Goal: Task Accomplishment & Management: Manage account settings

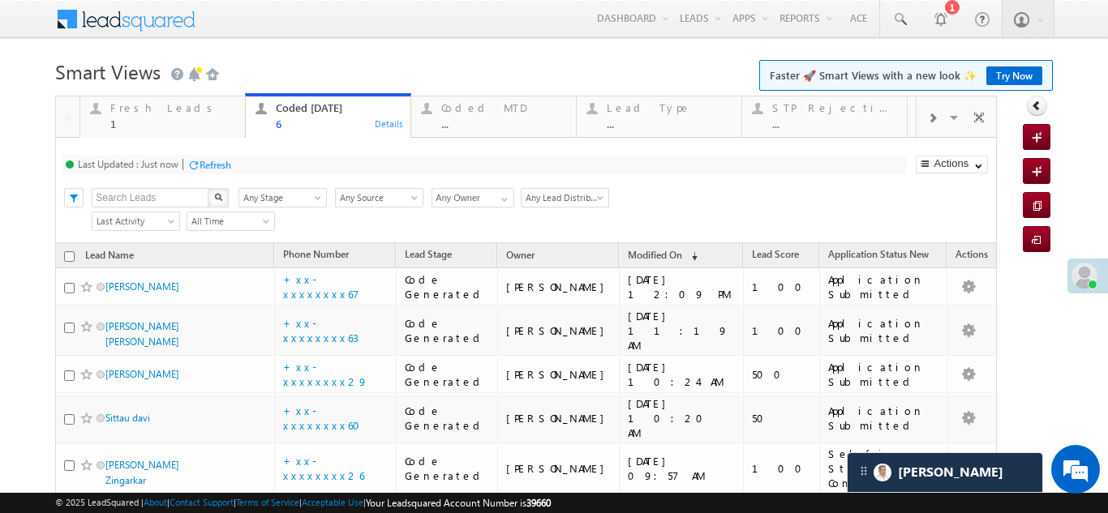
drag, startPoint x: 0, startPoint y: 0, endPoint x: 211, endPoint y: 161, distance: 265.0
click at [211, 161] on div "Refresh" at bounding box center [216, 165] width 32 height 12
click at [222, 165] on div "Refresh" at bounding box center [216, 165] width 32 height 12
click at [131, 115] on div "Fresh Leads 1" at bounding box center [172, 114] width 125 height 32
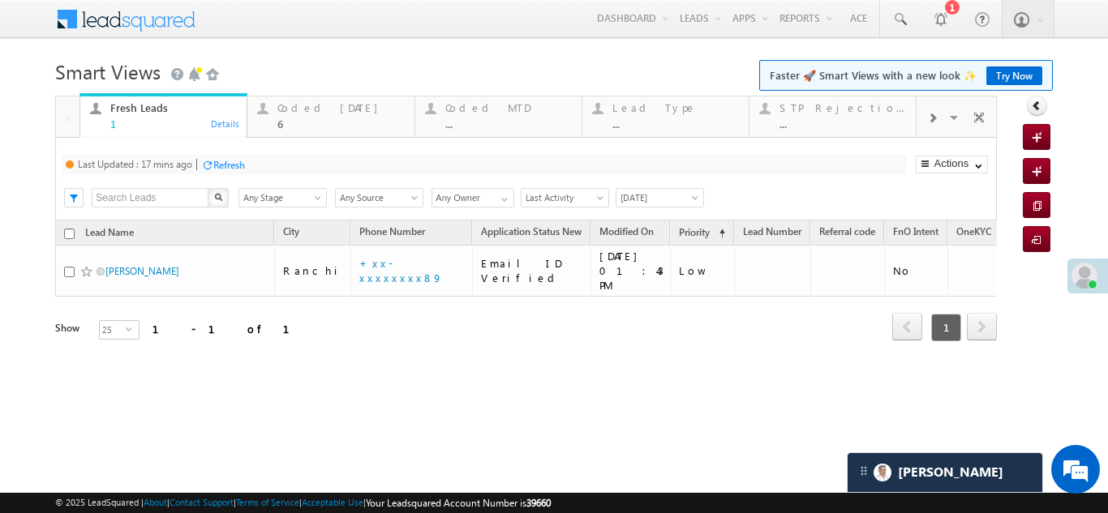
click at [235, 162] on div "Refresh" at bounding box center [229, 165] width 32 height 12
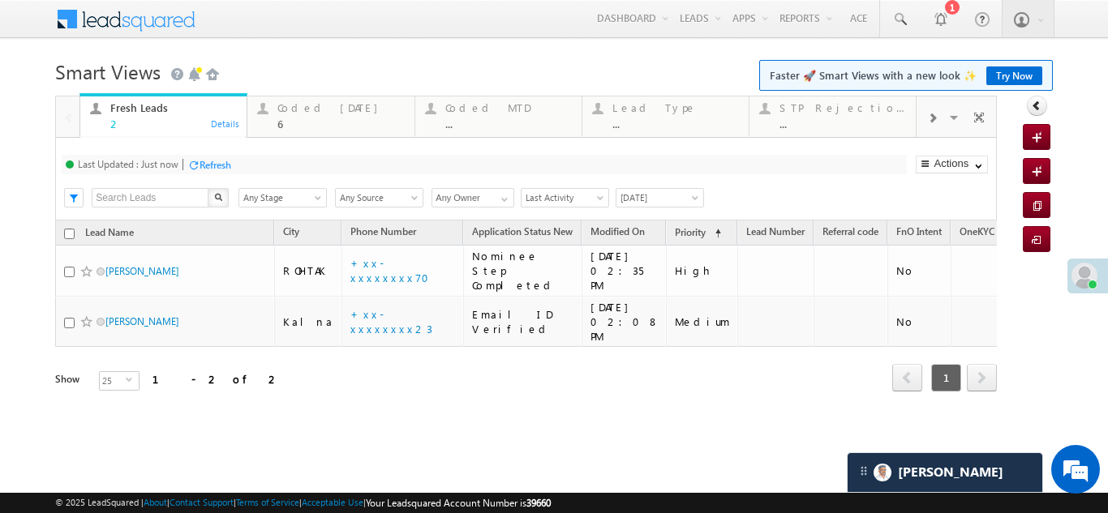
click at [212, 161] on div "Refresh" at bounding box center [216, 165] width 32 height 12
click at [213, 166] on div "Refresh" at bounding box center [216, 165] width 32 height 12
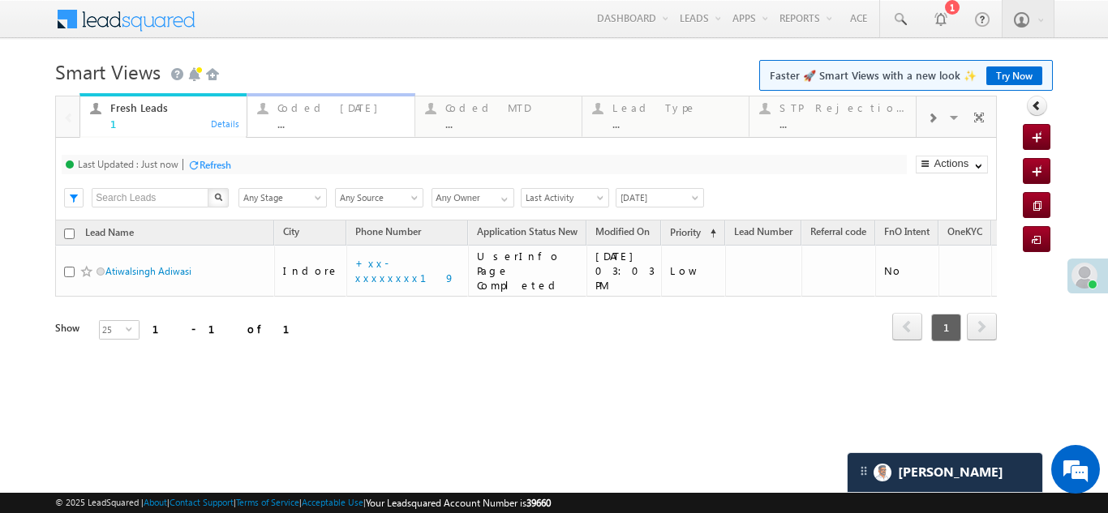
click at [299, 106] on div "Coded [DATE]" at bounding box center [340, 107] width 127 height 13
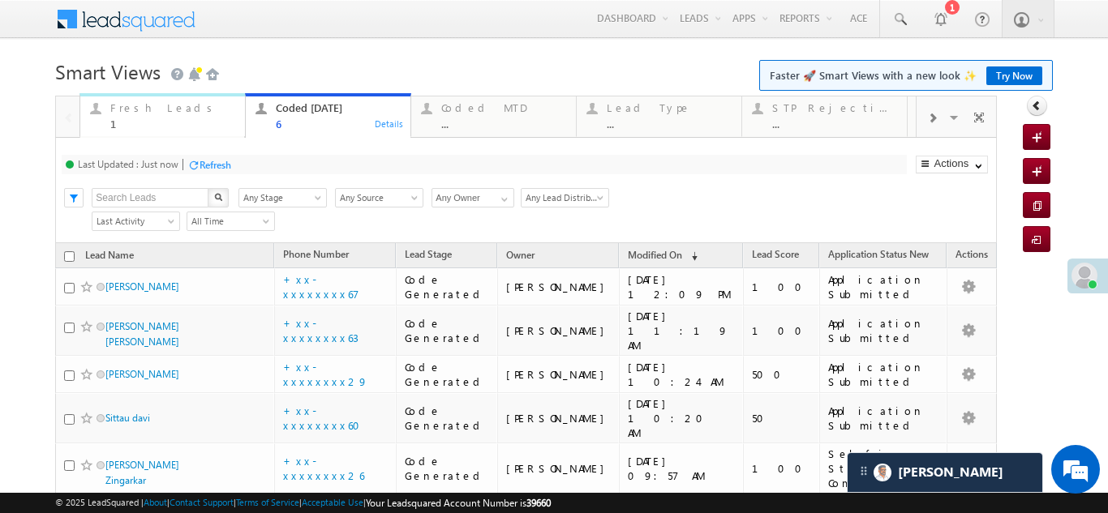
click at [135, 109] on div "Fresh Leads" at bounding box center [172, 107] width 125 height 13
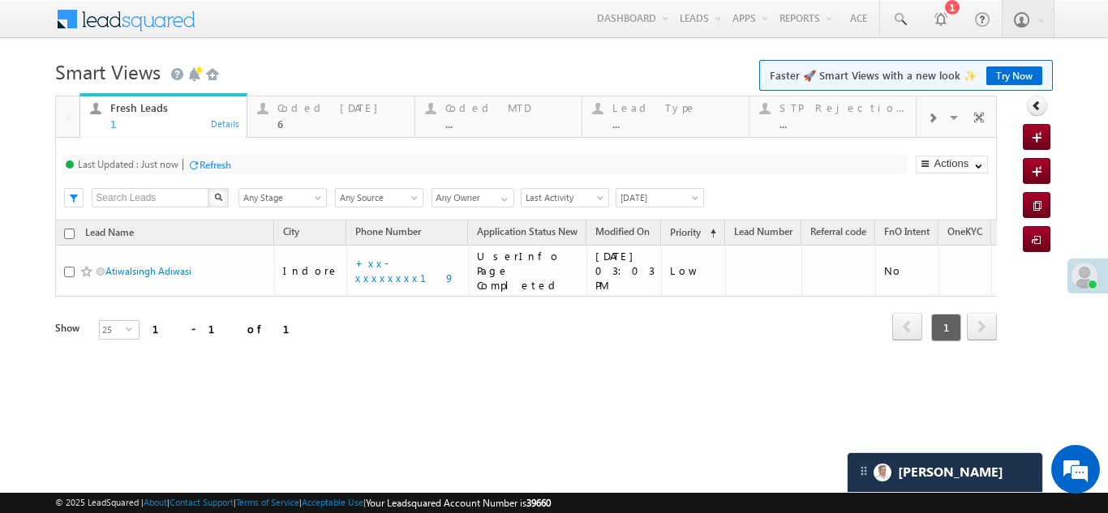
click at [226, 164] on div "Refresh" at bounding box center [216, 165] width 32 height 12
click at [312, 115] on div "Coded Today 6" at bounding box center [340, 114] width 127 height 32
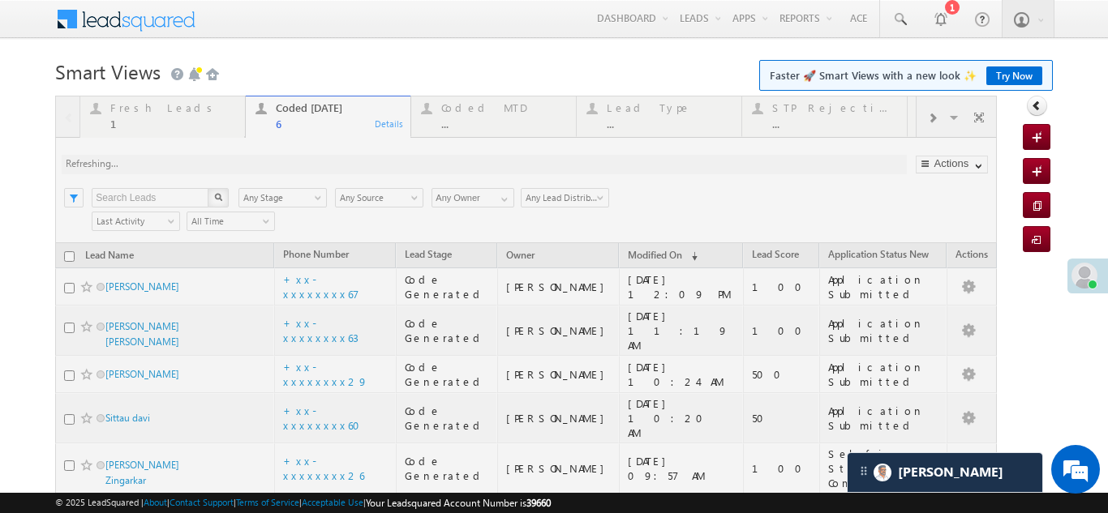
click at [151, 107] on div at bounding box center [526, 359] width 942 height 526
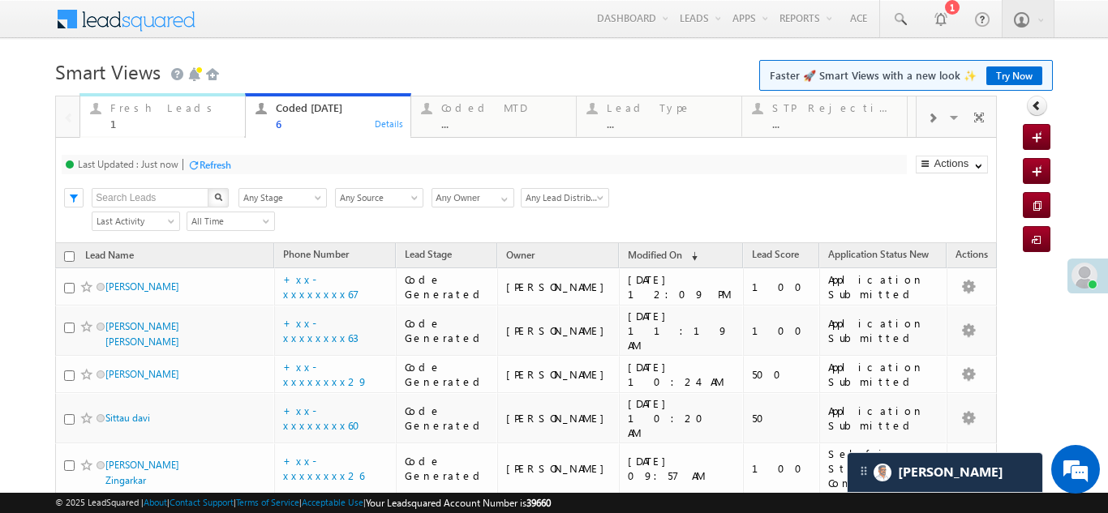
click at [149, 112] on div "Fresh Leads" at bounding box center [172, 107] width 125 height 13
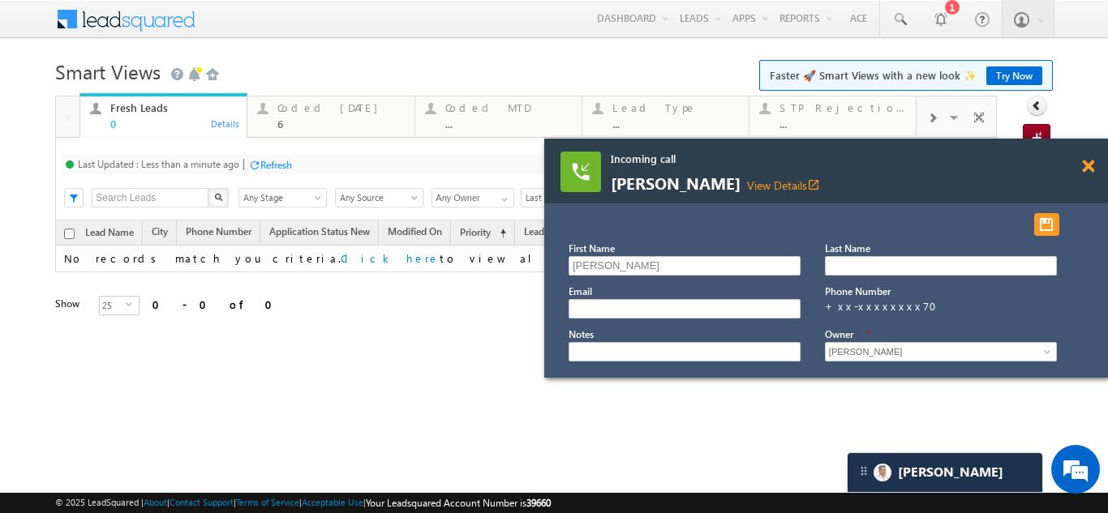
click at [1088, 165] on span at bounding box center [1088, 167] width 12 height 14
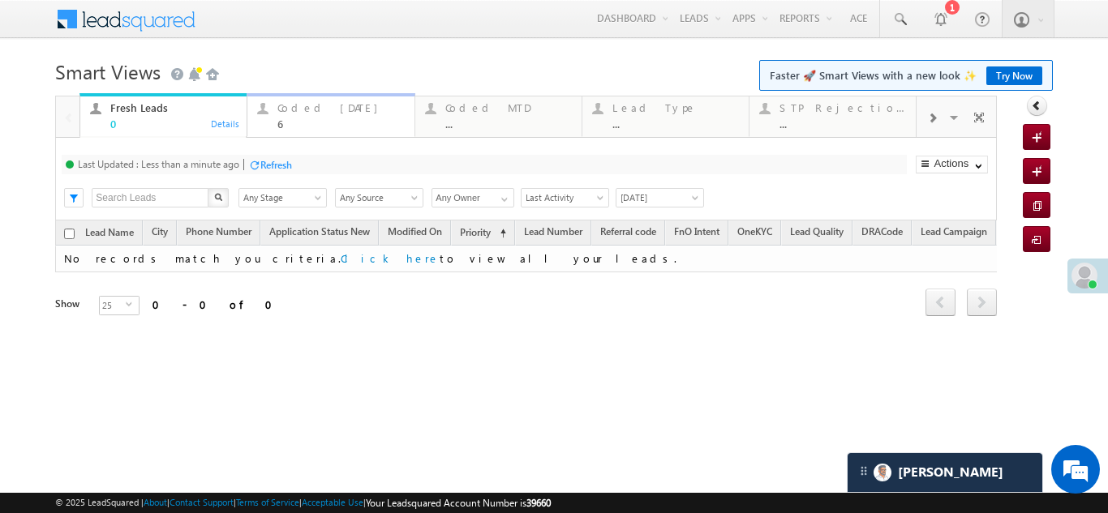
click at [307, 109] on div "Coded Today" at bounding box center [340, 107] width 127 height 13
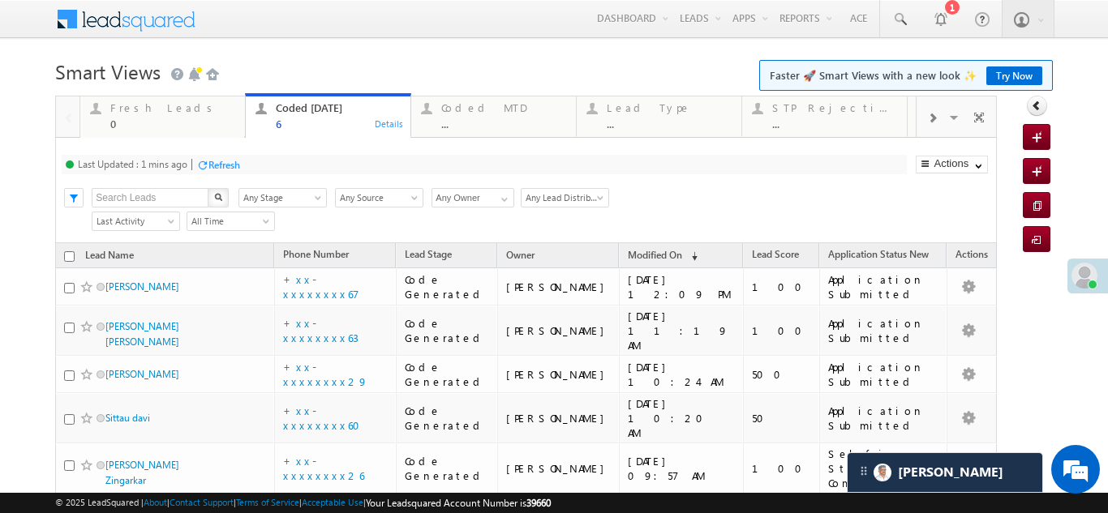
click at [228, 159] on div "Refresh" at bounding box center [224, 165] width 32 height 12
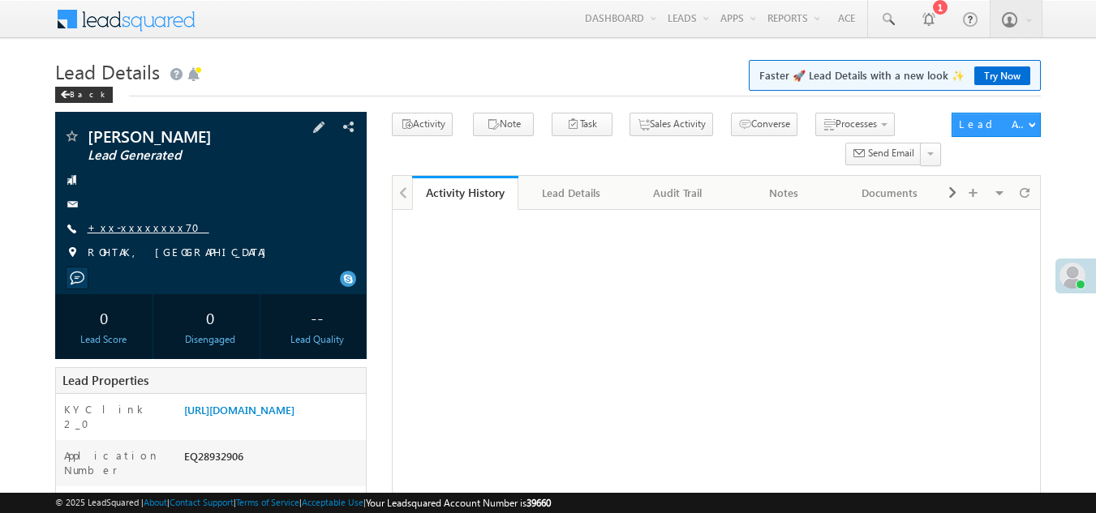
click at [131, 230] on link "+xx-xxxxxxxx70" at bounding box center [149, 228] width 122 height 14
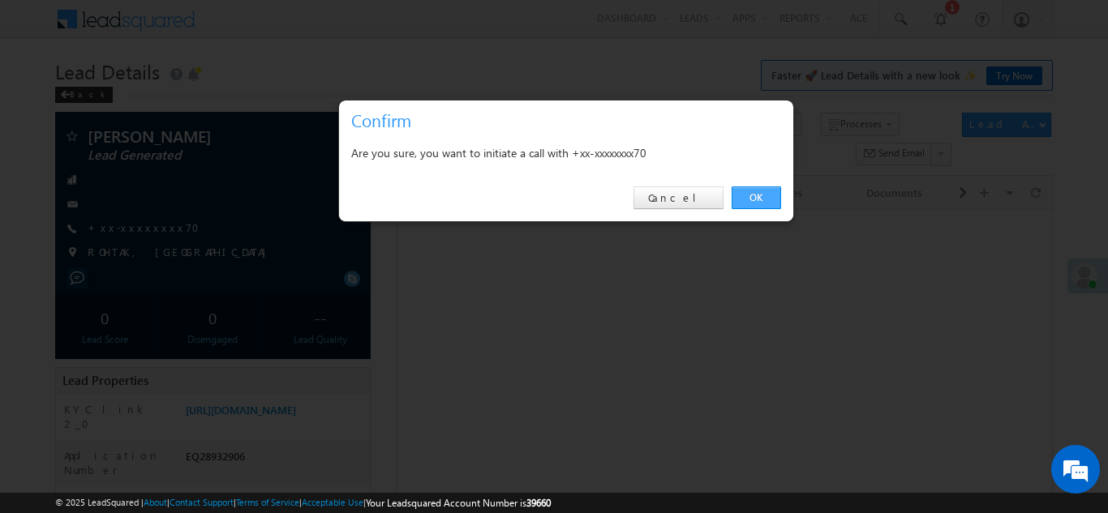
click at [752, 196] on link "OK" at bounding box center [756, 198] width 49 height 23
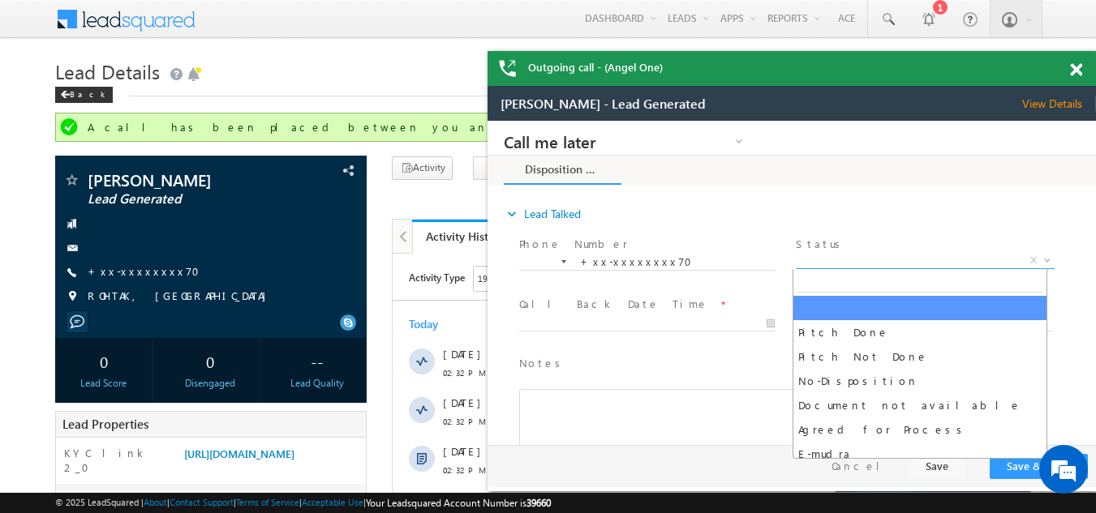
click at [883, 258] on span "X" at bounding box center [925, 261] width 258 height 16
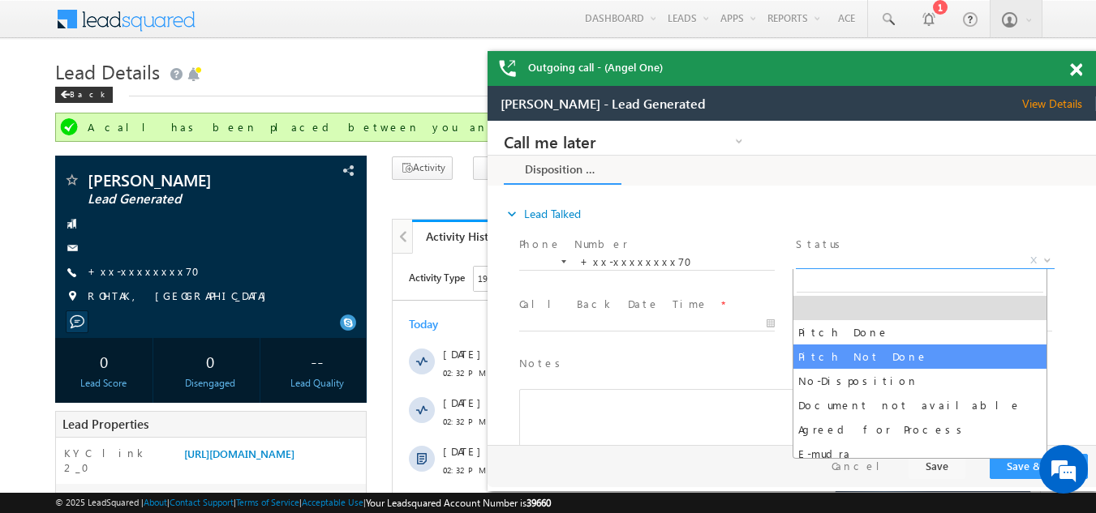
select select "Pitch Not Done"
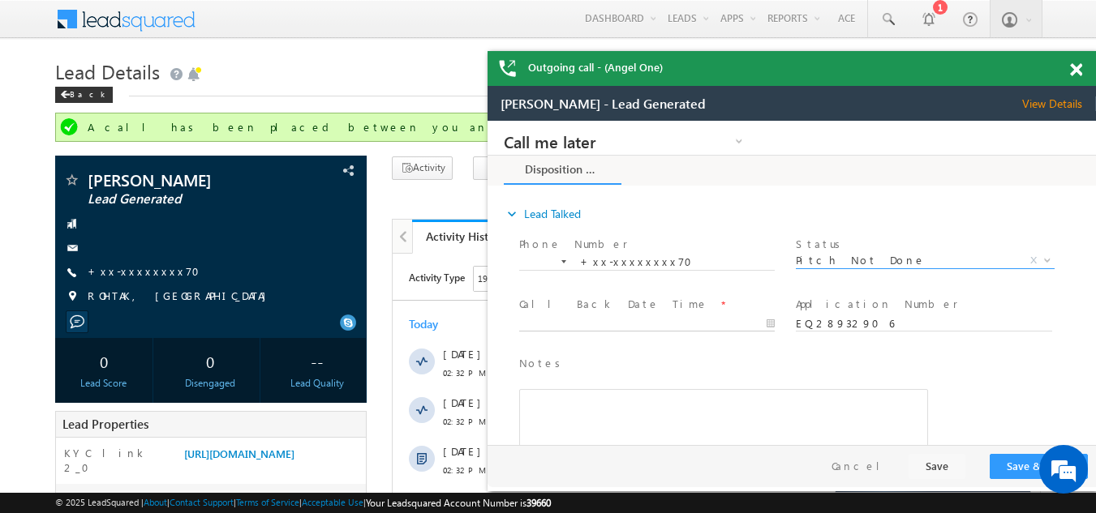
type input "09/14/25 2:48 PM"
click at [584, 320] on input "09/14/25 2:48 PM" at bounding box center [646, 324] width 255 height 16
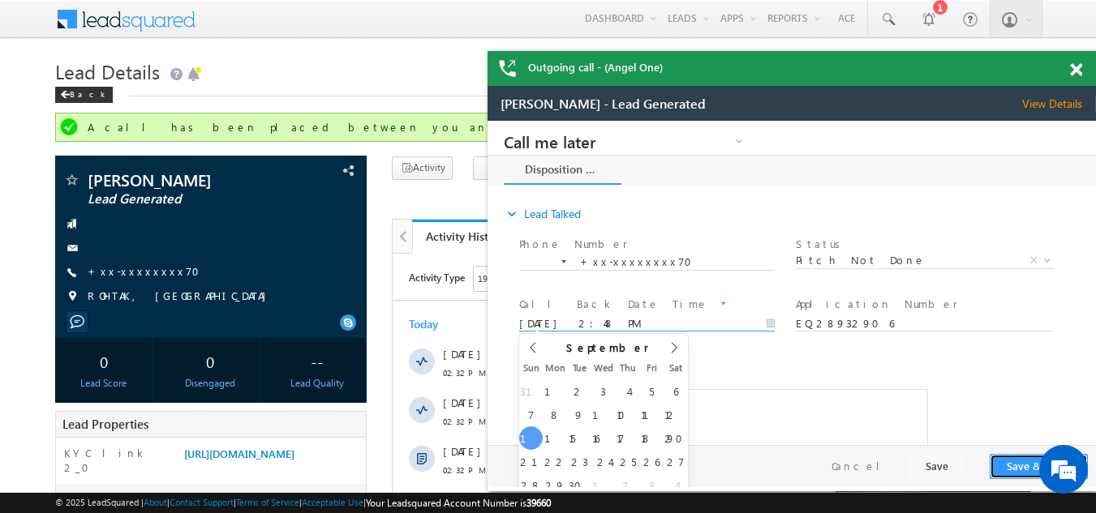
click at [1011, 466] on button "Save & Close" at bounding box center [1038, 466] width 98 height 25
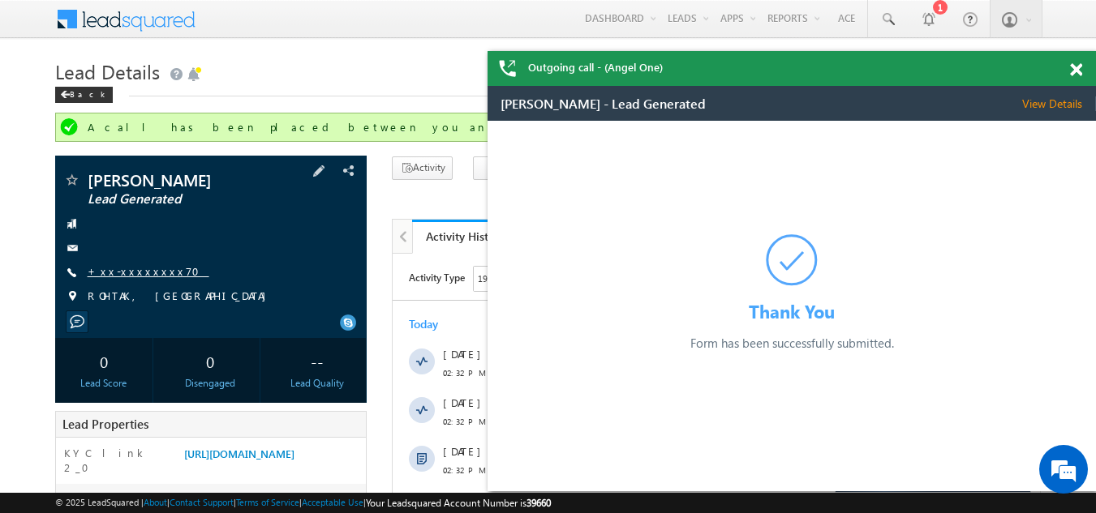
click at [143, 269] on link "+xx-xxxxxxxx70" at bounding box center [149, 271] width 122 height 14
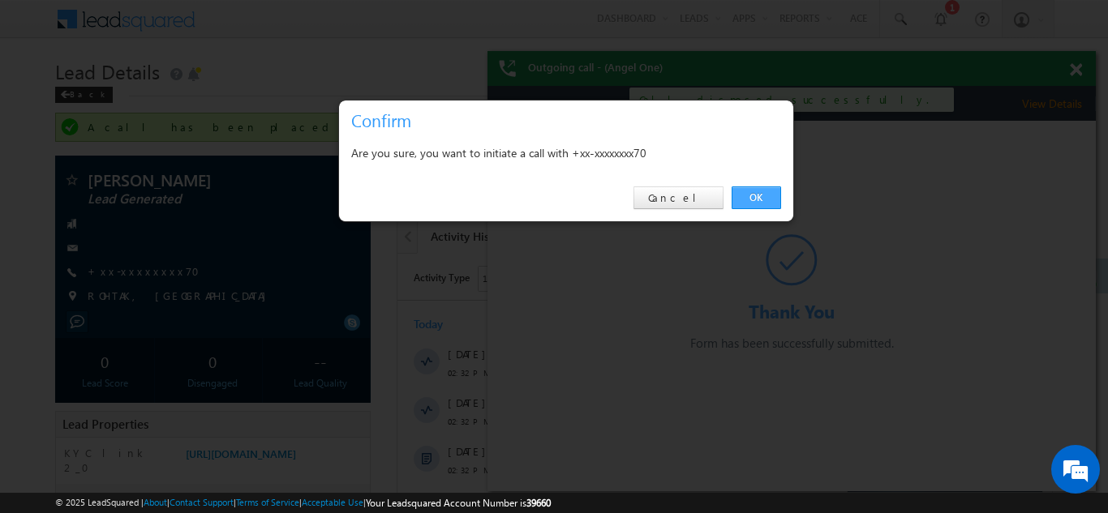
click at [756, 194] on link "OK" at bounding box center [756, 198] width 49 height 23
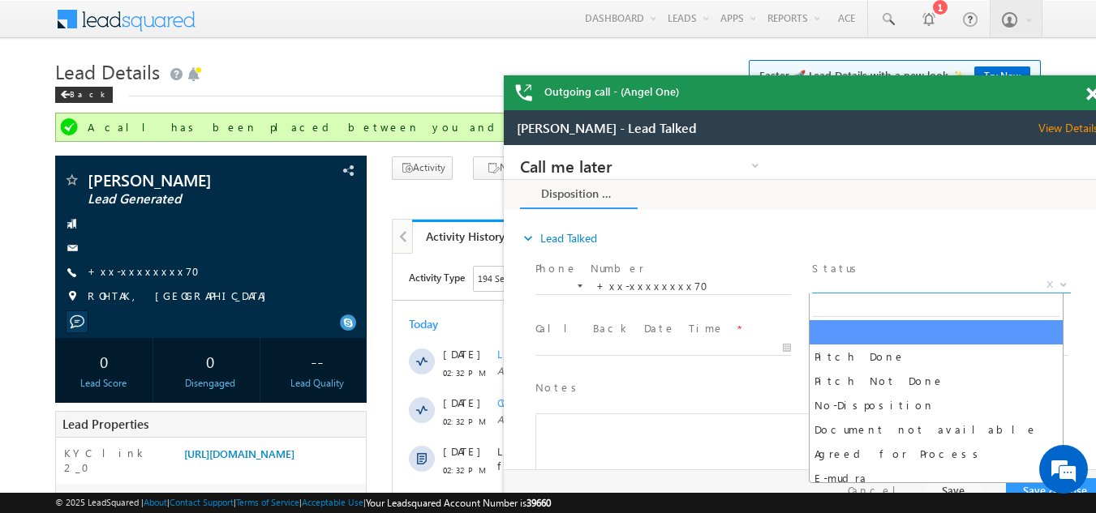
click at [891, 284] on span "X" at bounding box center [941, 285] width 258 height 16
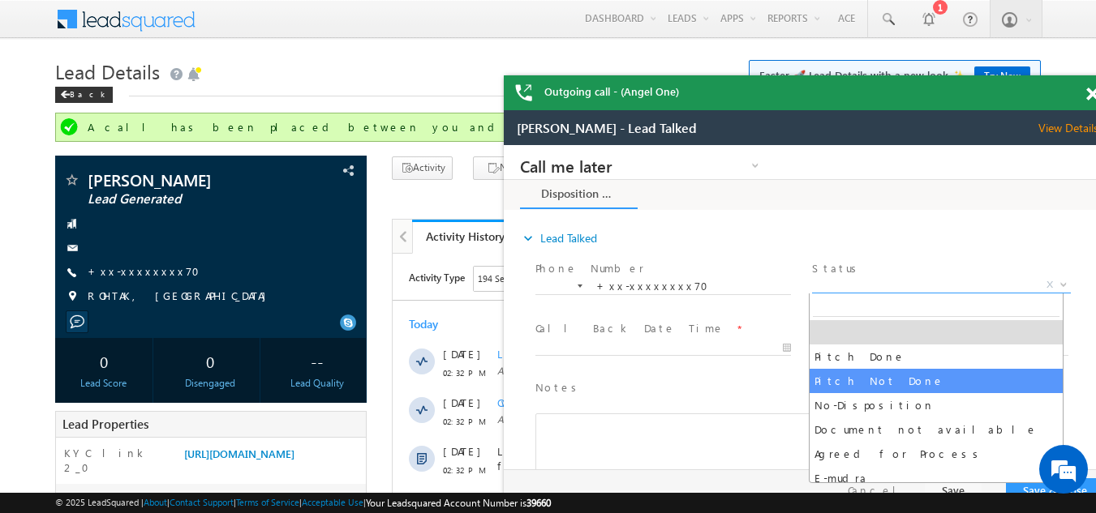
select select "Pitch Not Done"
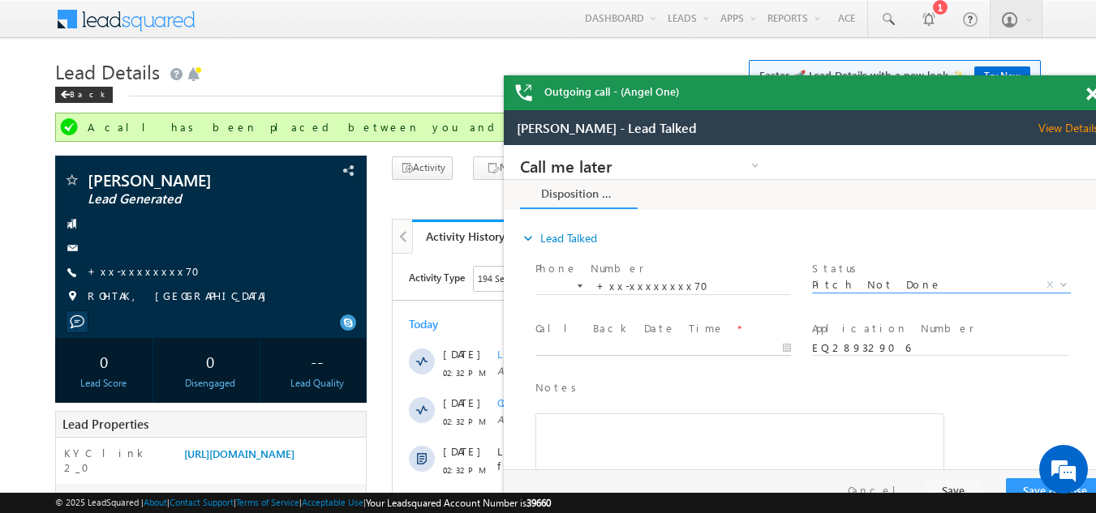
type input "09/14/25 2:52 PM"
click at [593, 343] on input "09/14/25 2:52 PM" at bounding box center [662, 349] width 255 height 16
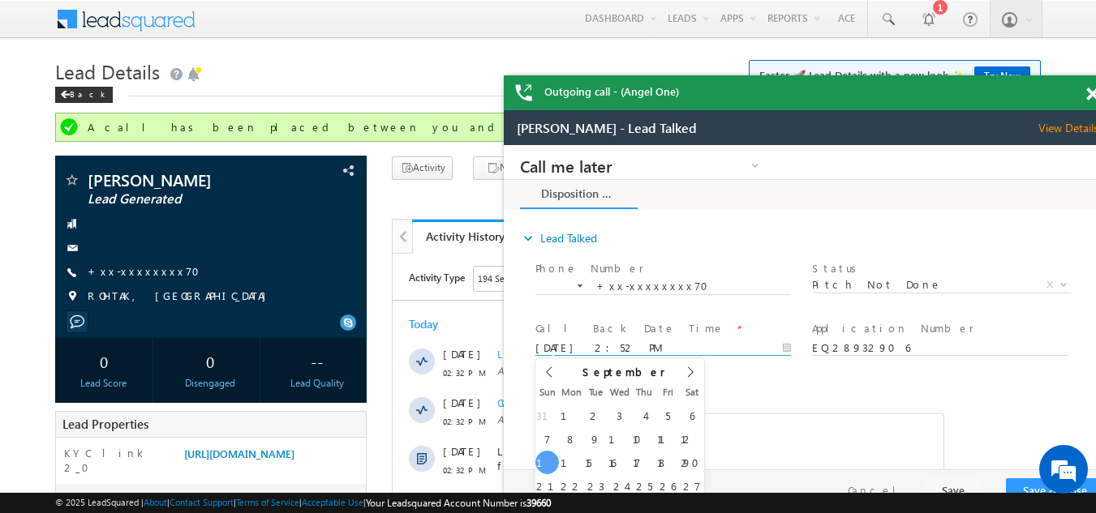
drag, startPoint x: 1017, startPoint y: 478, endPoint x: 1021, endPoint y: 490, distance: 12.8
click at [1018, 479] on div "Pay & Save Save & Close Save Cancel" at bounding box center [812, 491] width 616 height 42
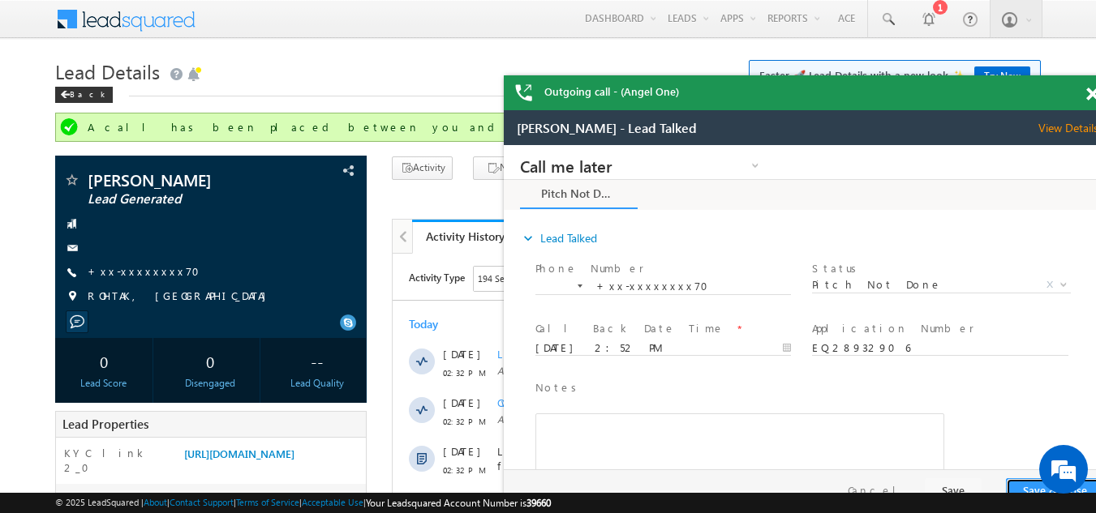
click at [1021, 490] on button "Save & Close" at bounding box center [1055, 490] width 98 height 25
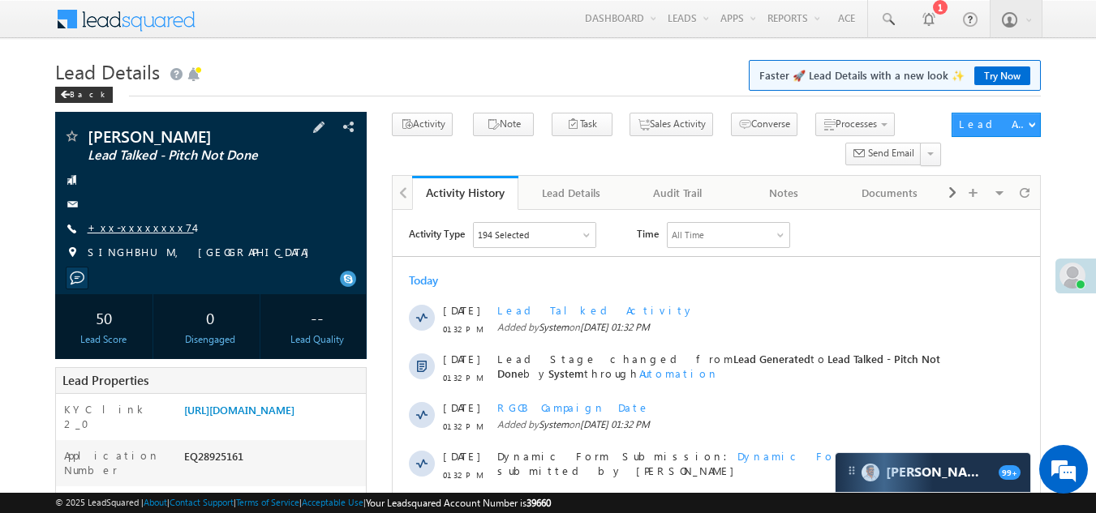
click at [127, 225] on link "+xx-xxxxxxxx74" at bounding box center [141, 228] width 106 height 14
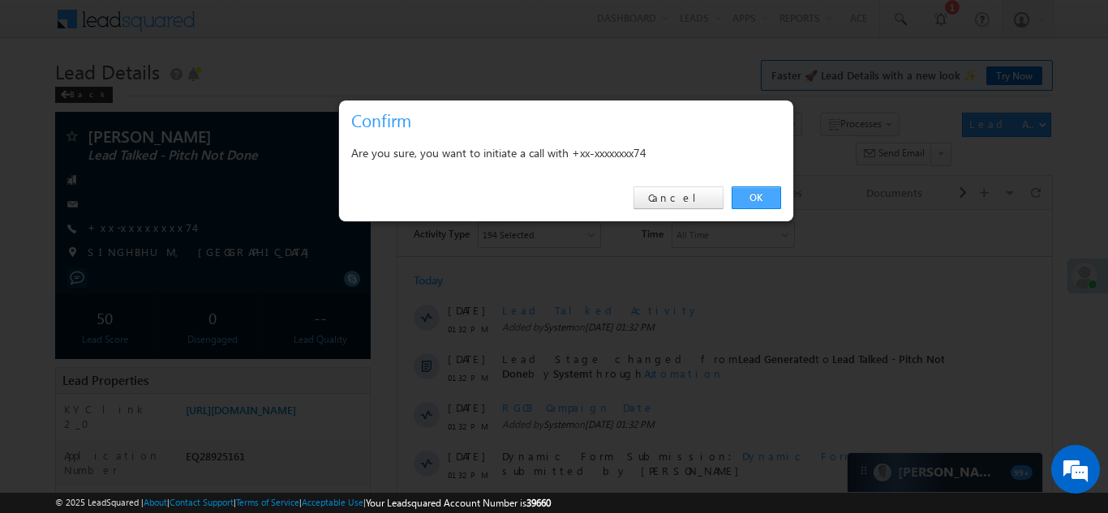
click at [762, 194] on link "OK" at bounding box center [756, 198] width 49 height 23
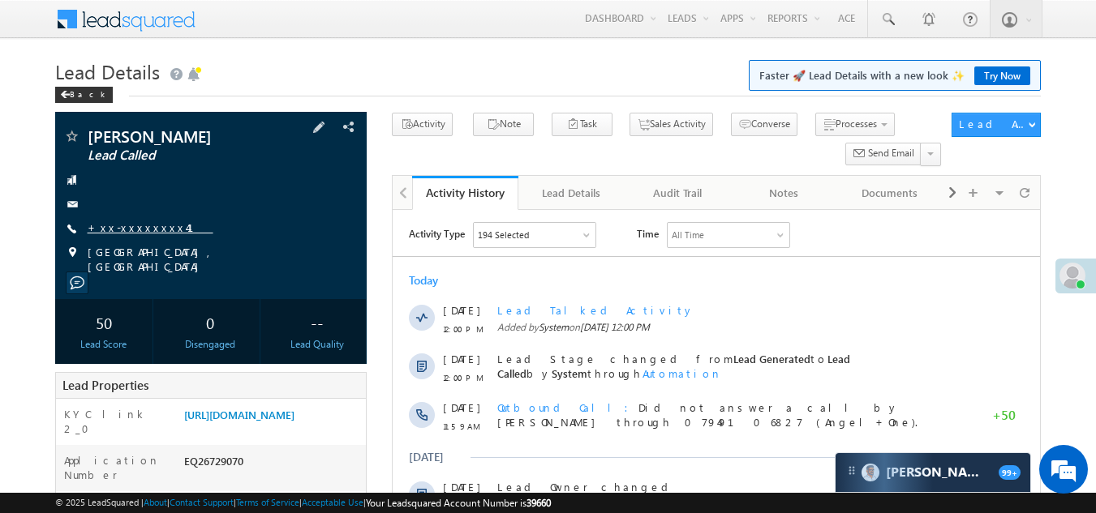
click at [144, 229] on link "+xx-xxxxxxxx41" at bounding box center [151, 228] width 126 height 14
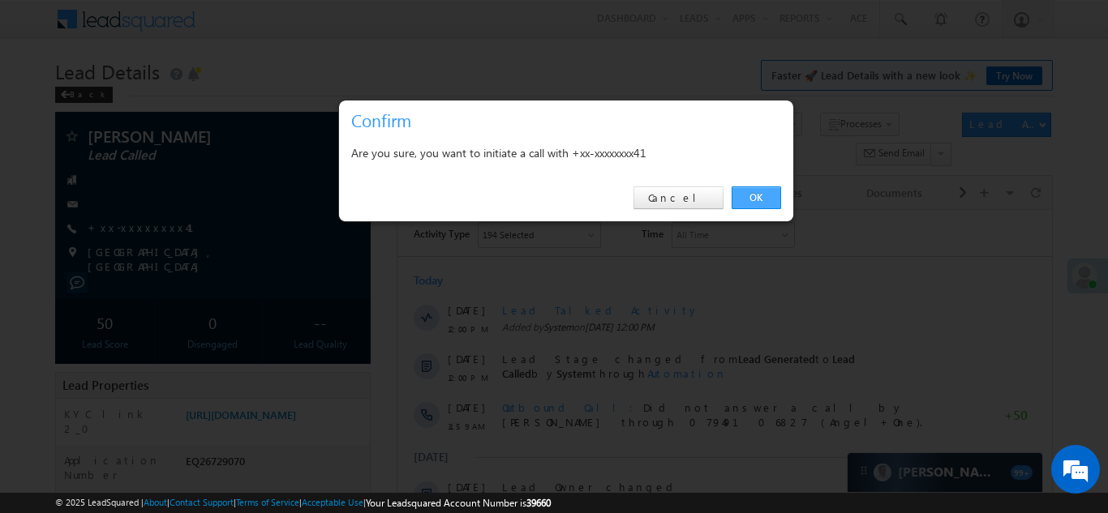
click at [755, 194] on link "OK" at bounding box center [756, 198] width 49 height 23
